Goal: Task Accomplishment & Management: Manage account settings

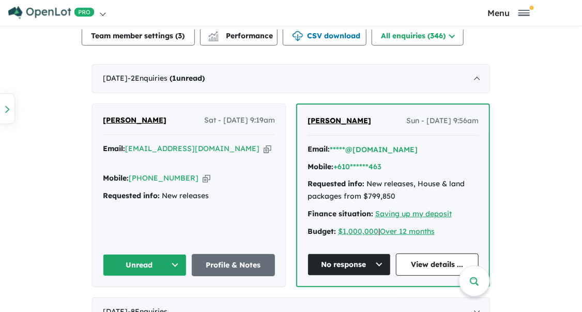
scroll to position [579, 0]
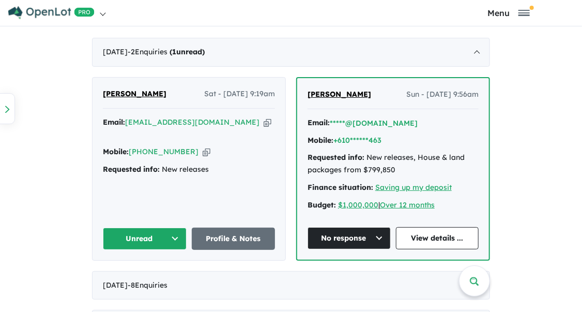
click at [264, 120] on icon "button" at bounding box center [268, 122] width 8 height 11
click at [203, 146] on icon "button" at bounding box center [207, 151] width 8 height 11
click at [264, 121] on icon "button" at bounding box center [268, 122] width 8 height 11
click at [203, 146] on icon "button" at bounding box center [207, 151] width 8 height 11
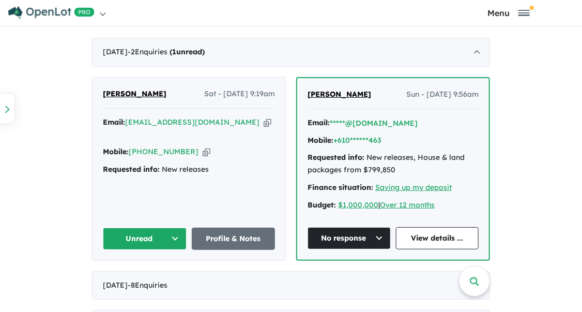
click at [175, 233] on button "Unread" at bounding box center [145, 238] width 84 height 22
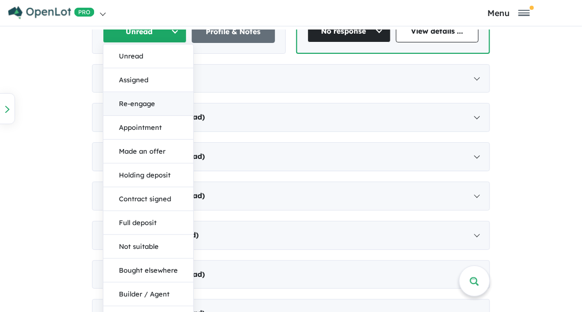
scroll to position [744, 0]
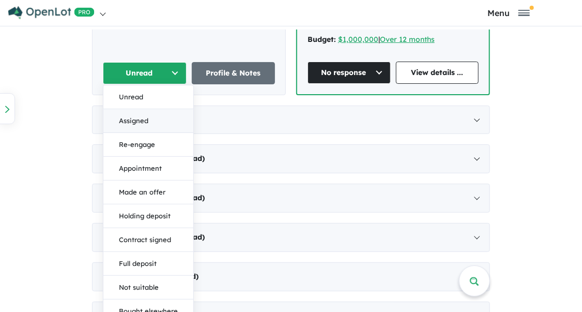
click at [131, 116] on button "Assigned" at bounding box center [148, 121] width 90 height 24
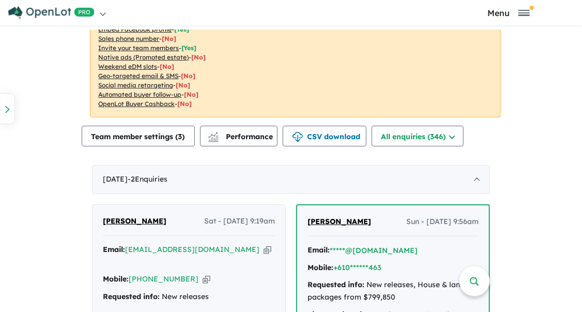
scroll to position [538, 0]
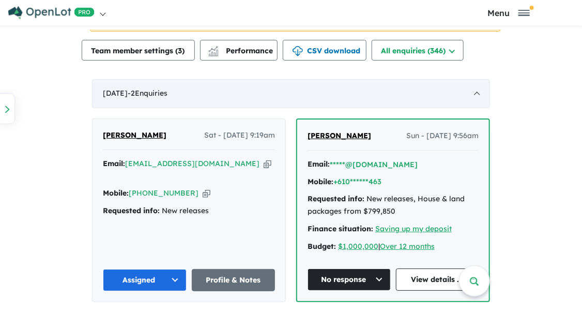
click at [480, 94] on div "September 2025 - 2 Enquir ies ( 0 unread)" at bounding box center [291, 93] width 398 height 29
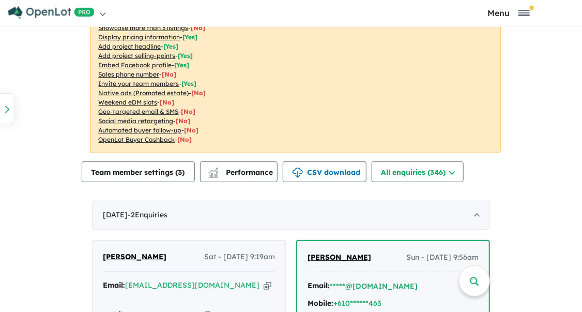
scroll to position [538, 0]
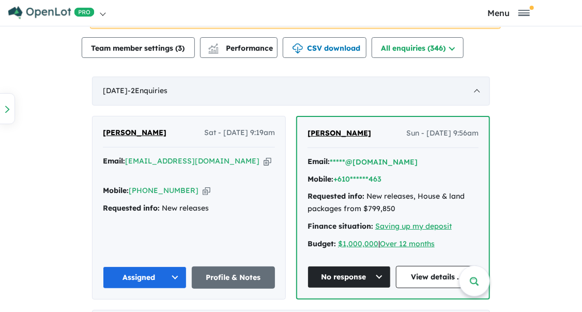
click at [477, 91] on div "September 2025 - 2 Enquir ies ( 0 unread)" at bounding box center [291, 91] width 398 height 29
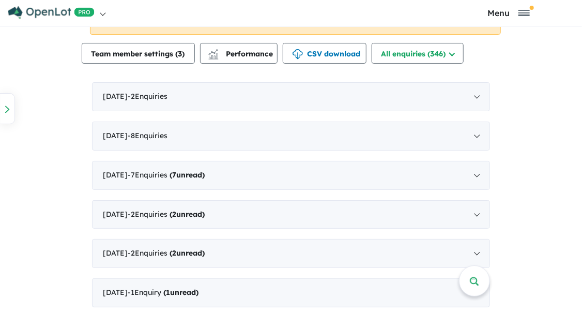
scroll to position [545, 0]
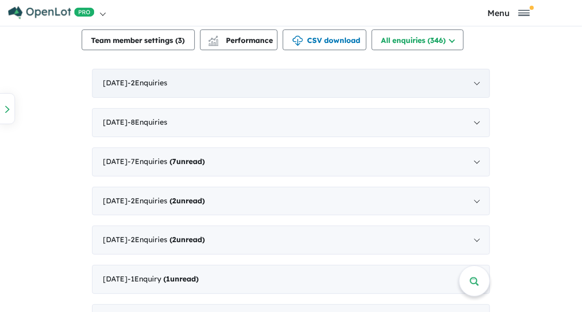
click at [481, 82] on div "September 2025 - 2 Enquir ies ( 0 unread)" at bounding box center [291, 83] width 398 height 29
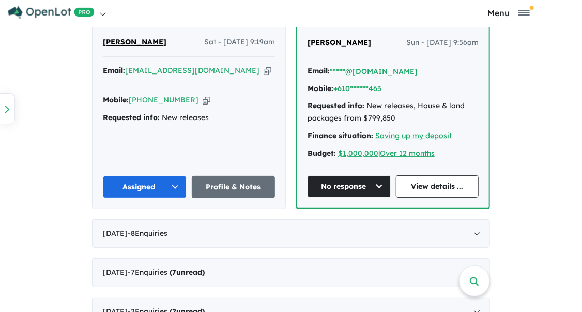
scroll to position [711, 0]
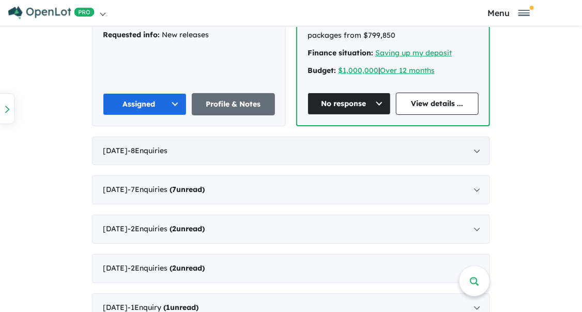
click at [475, 147] on div "August 2025 - 8 Enquir ies ( 0 unread)" at bounding box center [291, 150] width 398 height 29
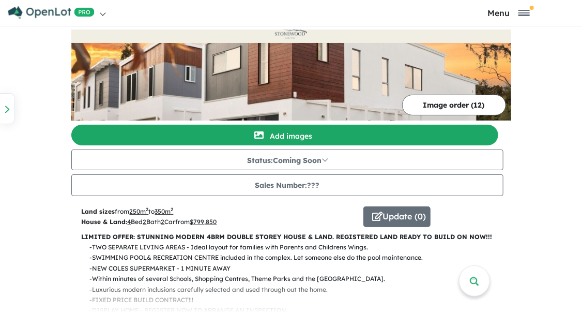
scroll to position [0, 0]
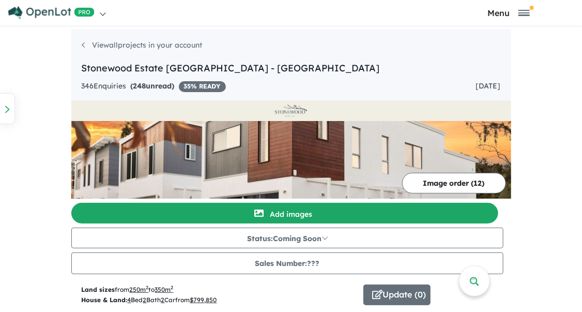
scroll to position [3, 0]
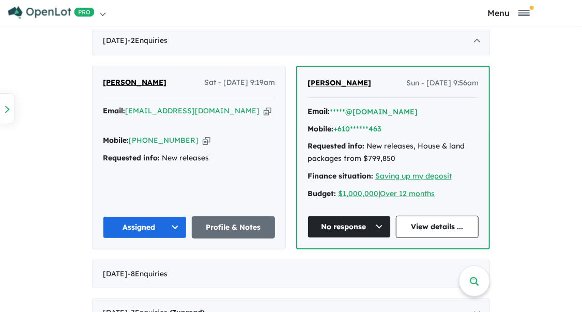
scroll to position [414, 0]
